Goal: Task Accomplishment & Management: Complete application form

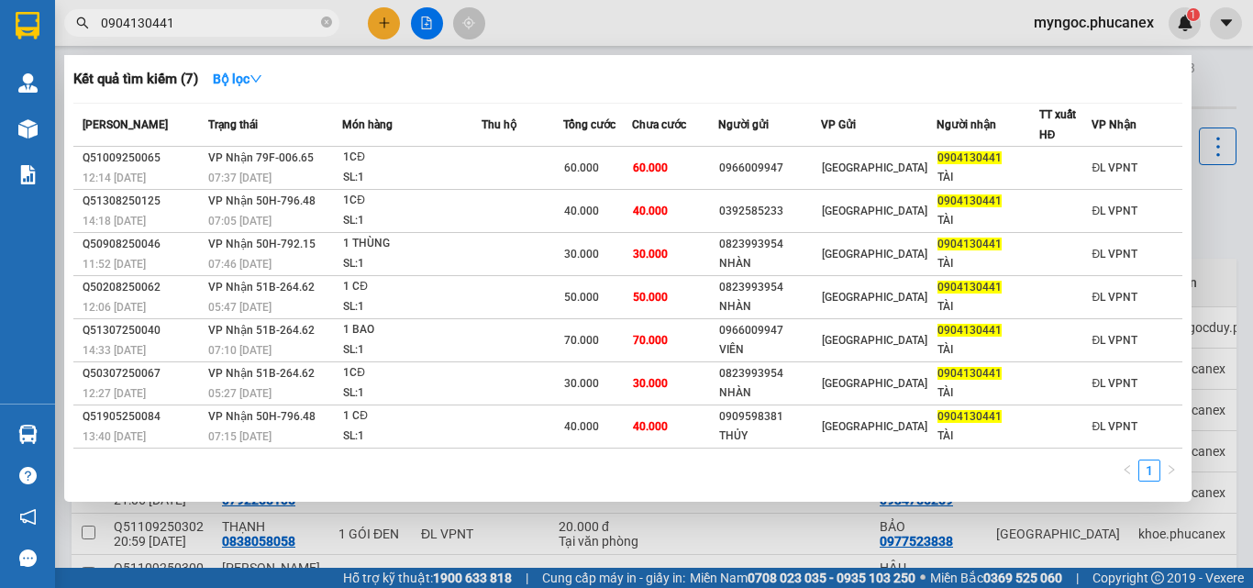
click at [327, 28] on icon "close-circle" at bounding box center [326, 22] width 11 height 11
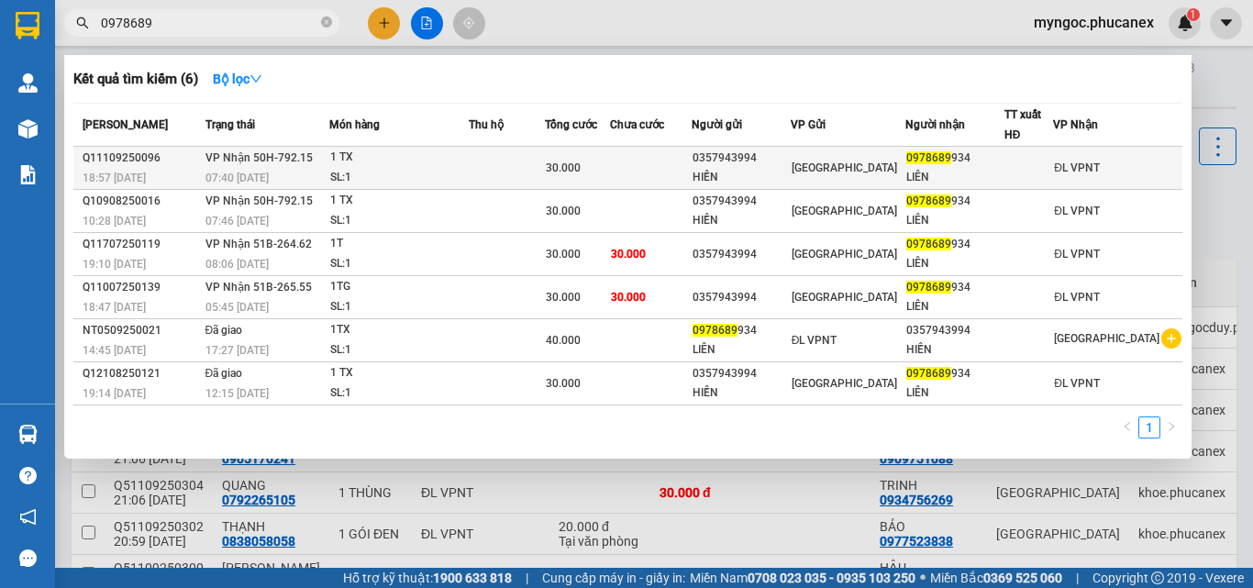
type input "0978689"
click at [462, 168] on div "SL: 1" at bounding box center [399, 178] width 138 height 20
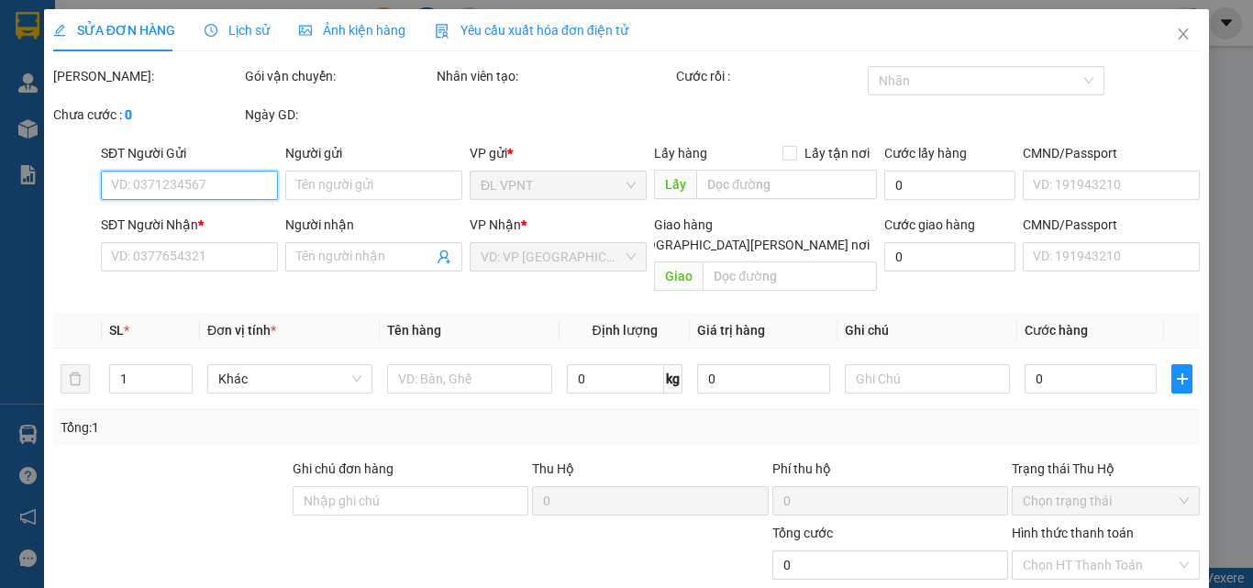
type input "0357943994"
type input "HIỀN"
type input "0978689934"
type input "LIÊN"
type input "30.000"
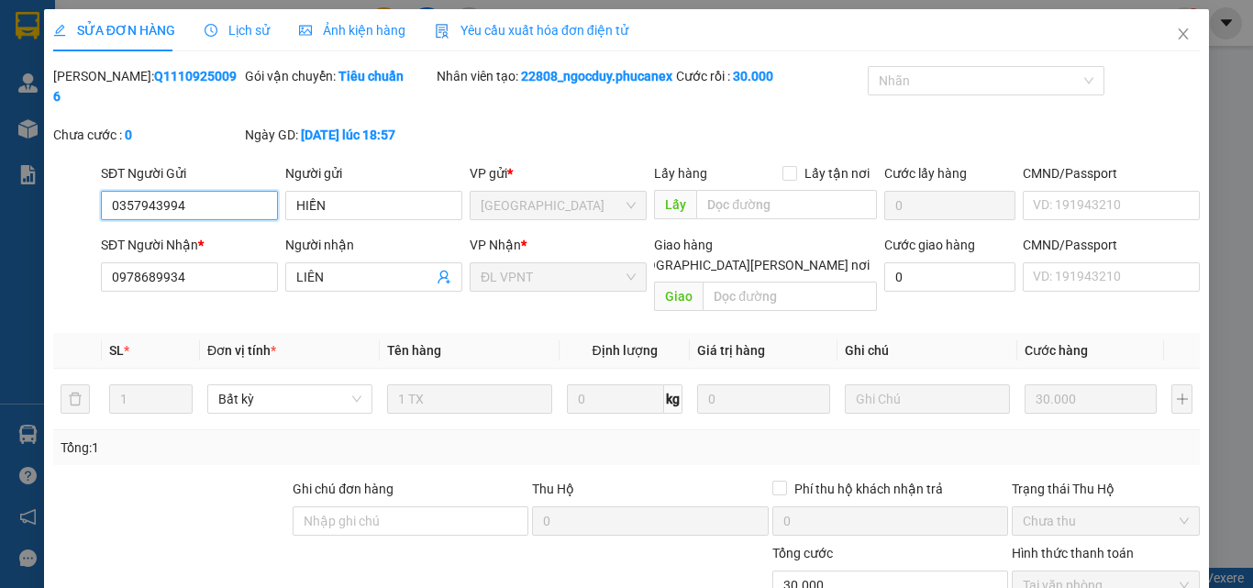
scroll to position [94, 0]
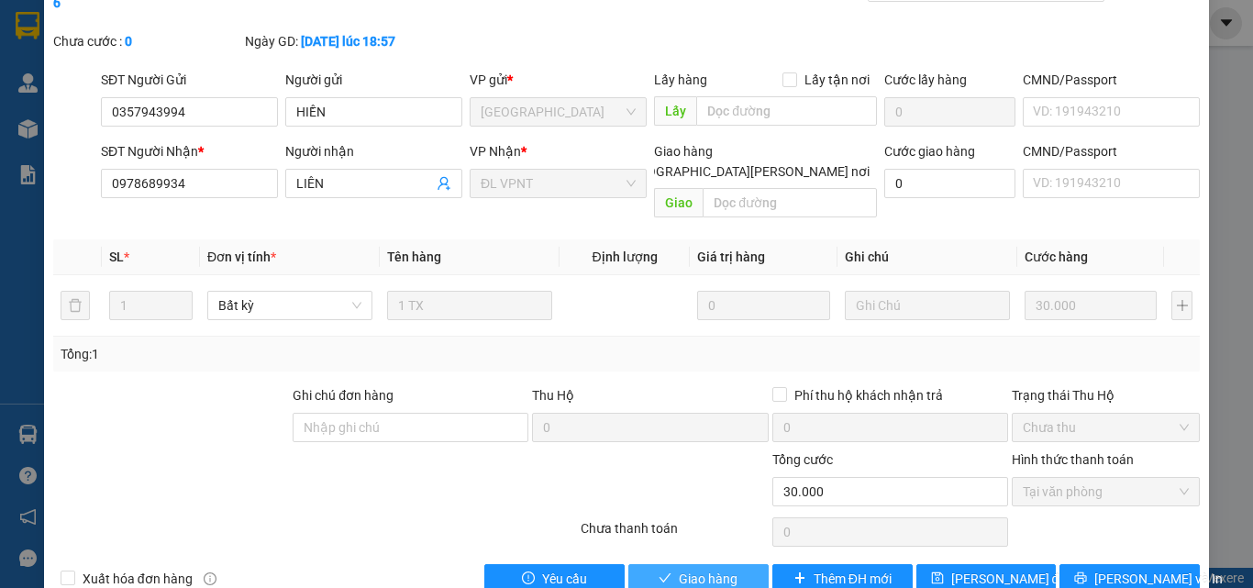
click at [679, 569] on span "Giao hàng" at bounding box center [708, 579] width 59 height 20
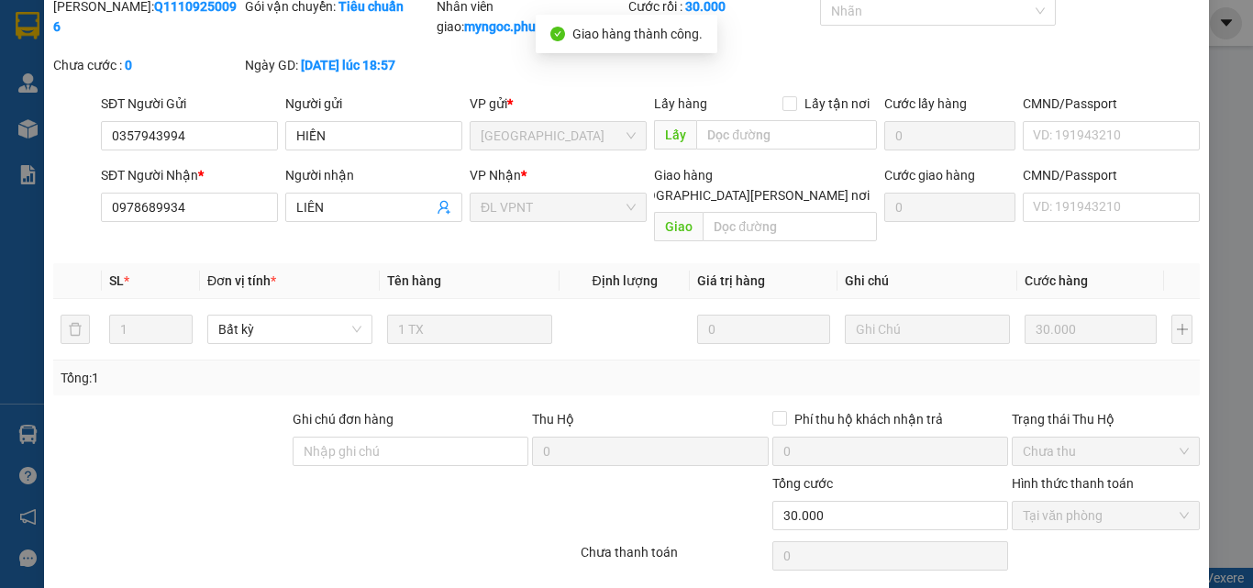
scroll to position [0, 0]
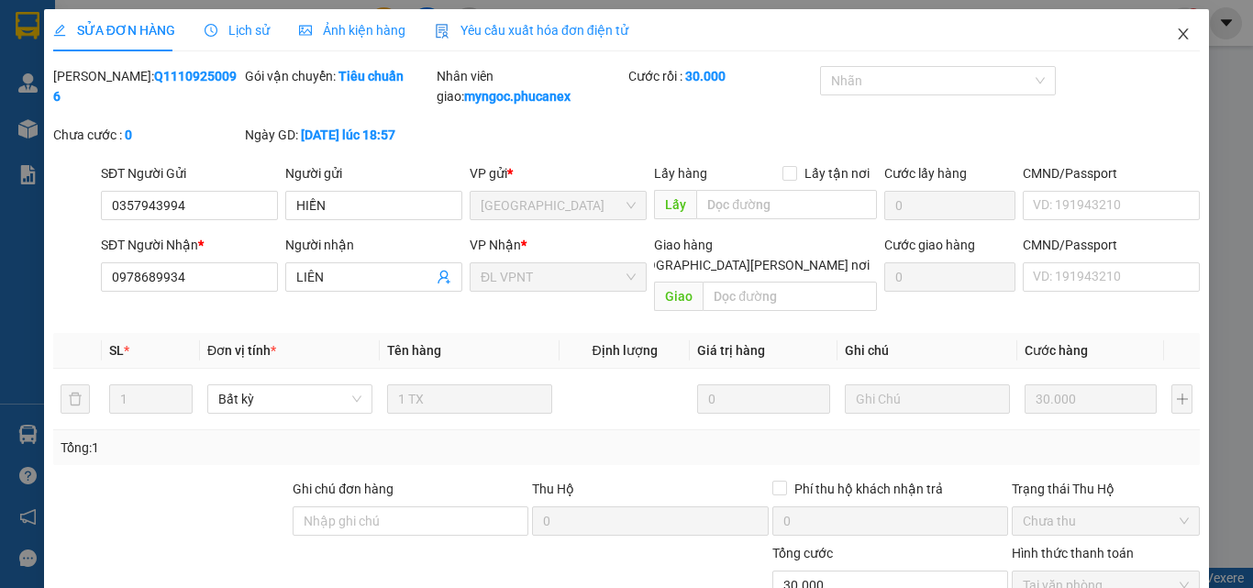
click at [1176, 36] on icon "close" at bounding box center [1183, 34] width 15 height 15
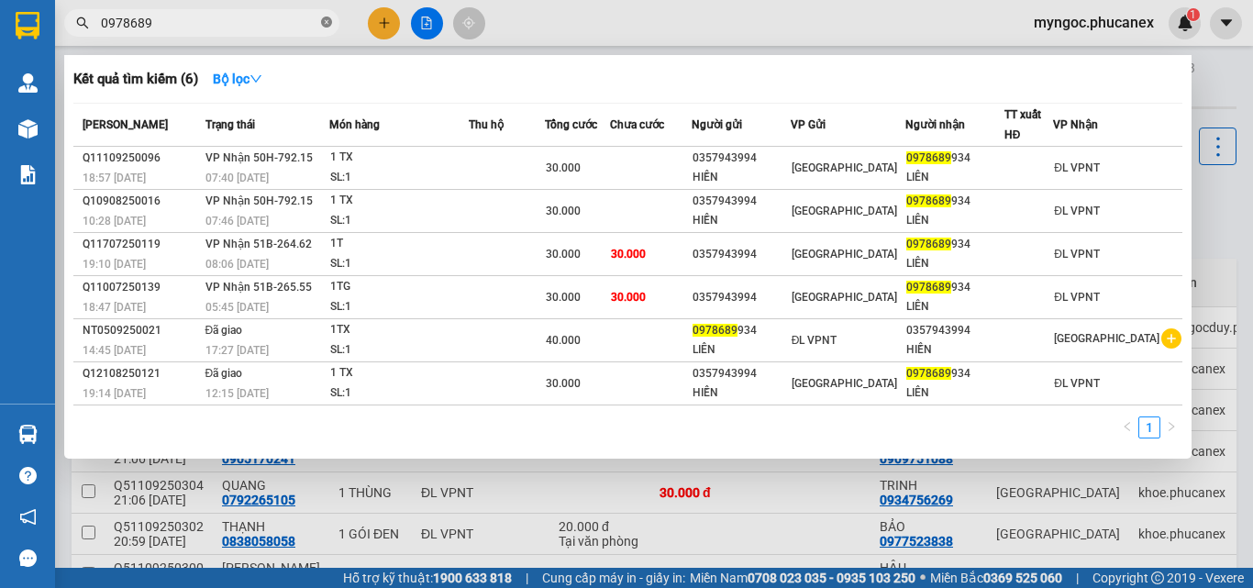
click at [326, 21] on icon "close-circle" at bounding box center [326, 22] width 11 height 11
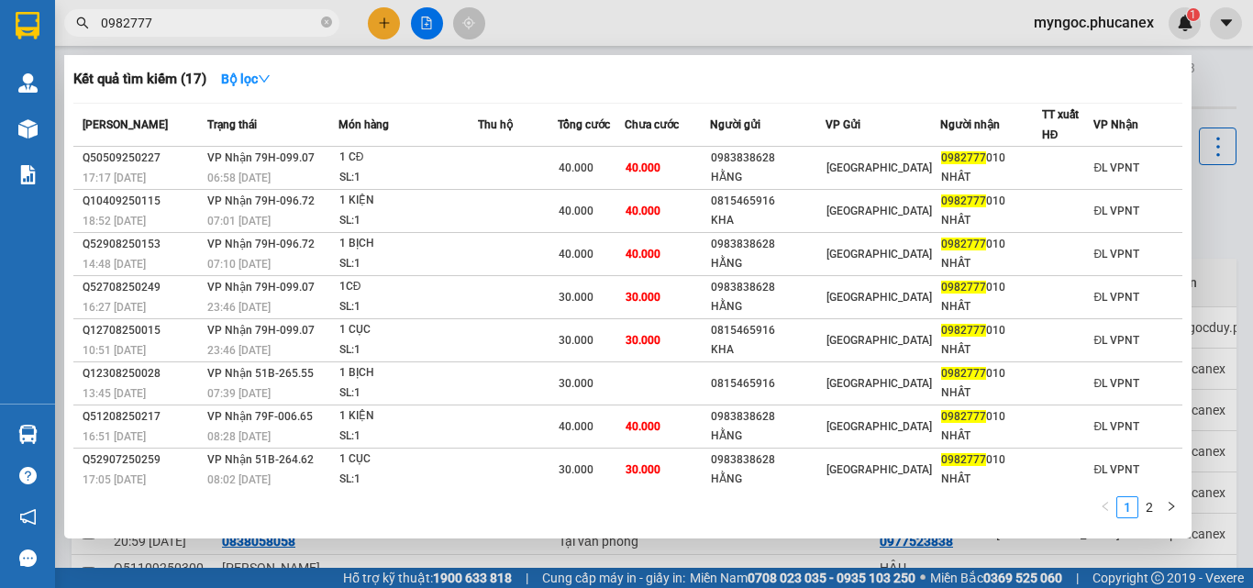
type input "0982777"
click at [322, 21] on icon "close-circle" at bounding box center [326, 22] width 11 height 11
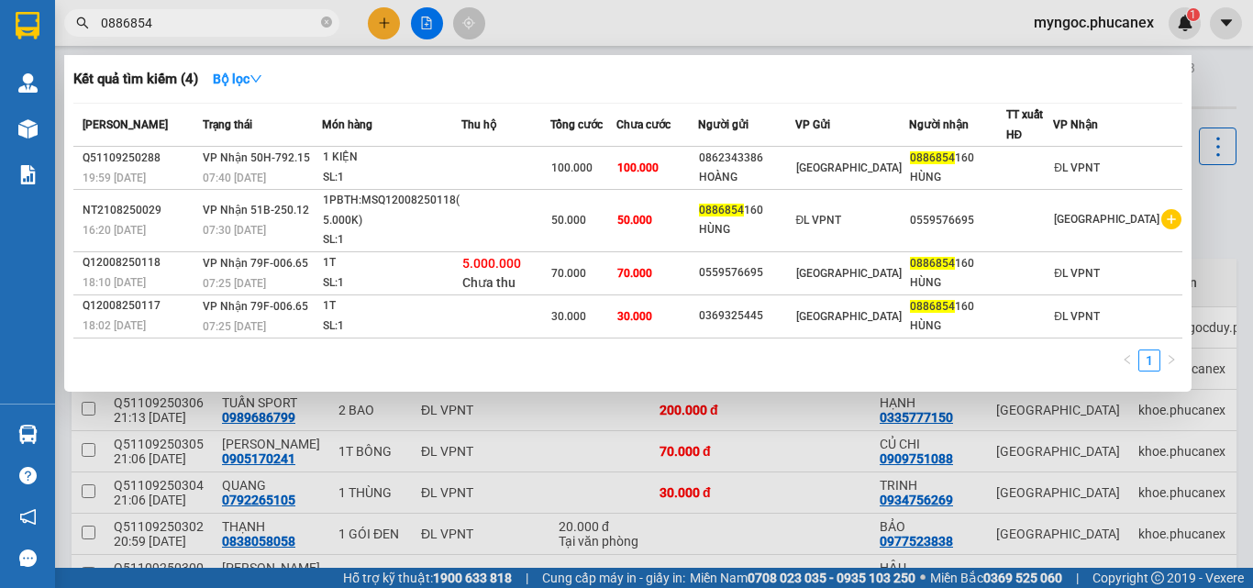
type input "0886854"
